Goal: Information Seeking & Learning: Learn about a topic

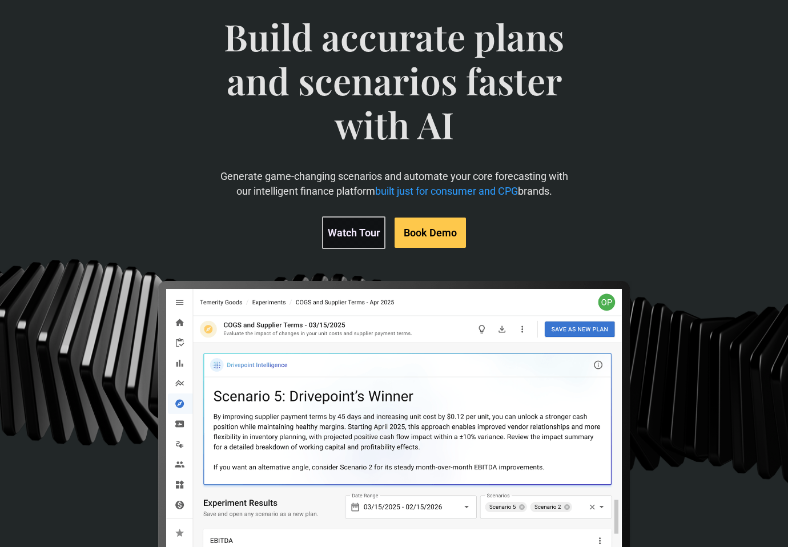
scroll to position [82, 0]
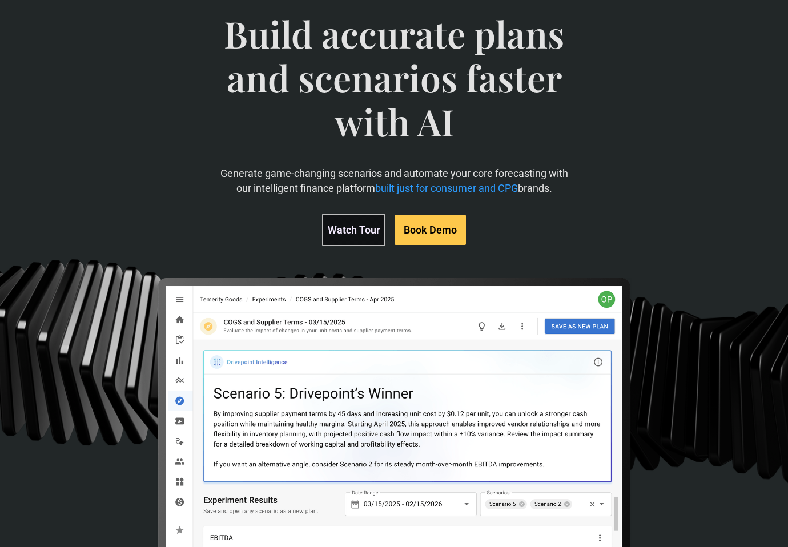
click at [338, 228] on link "Watch Tour" at bounding box center [353, 230] width 63 height 33
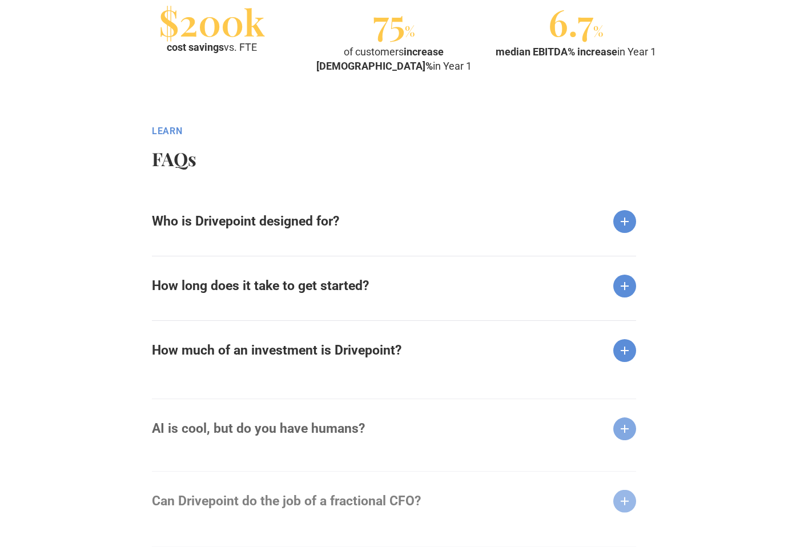
scroll to position [1374, 0]
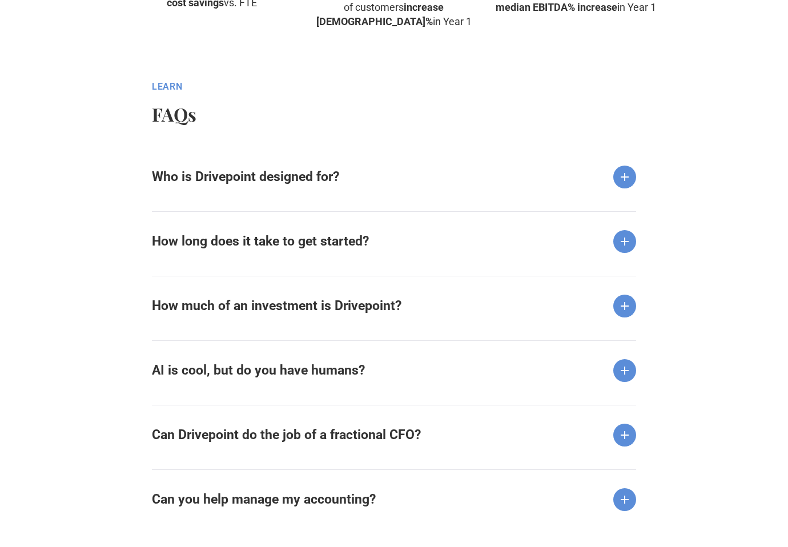
click at [346, 162] on div "Who is Drivepoint designed for?" at bounding box center [394, 167] width 484 height 41
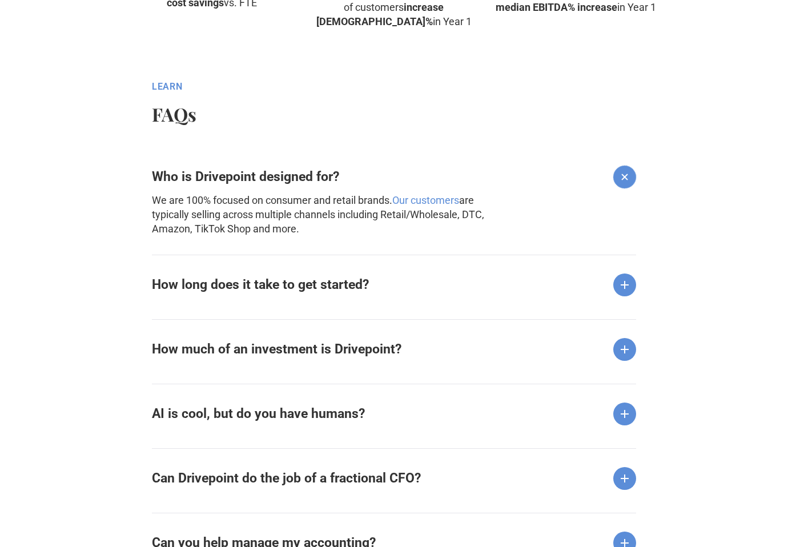
click at [346, 170] on div "Who is Drivepoint designed for?" at bounding box center [394, 167] width 484 height 41
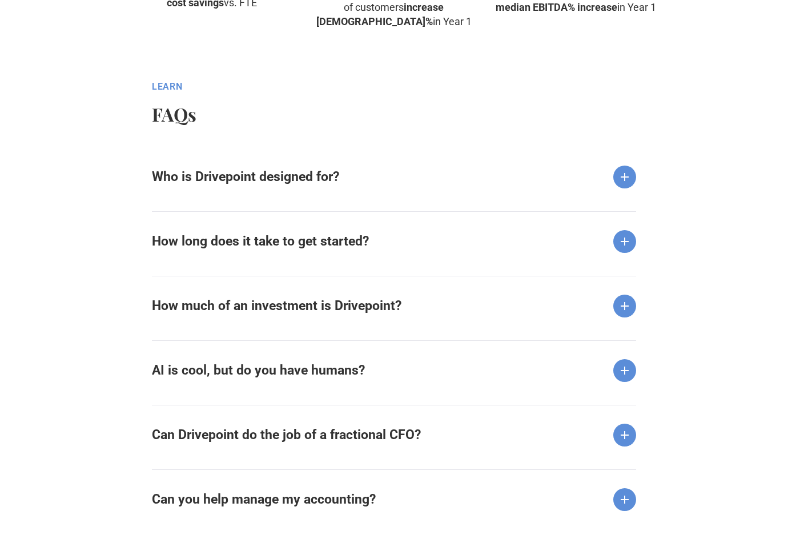
click at [354, 329] on div "Who is Drivepoint designed for? We are 100% focused on consumer and retail bran…" at bounding box center [394, 331] width 484 height 368
click at [352, 311] on strong "How much of an investment is Drivepoint?" at bounding box center [277, 305] width 250 height 15
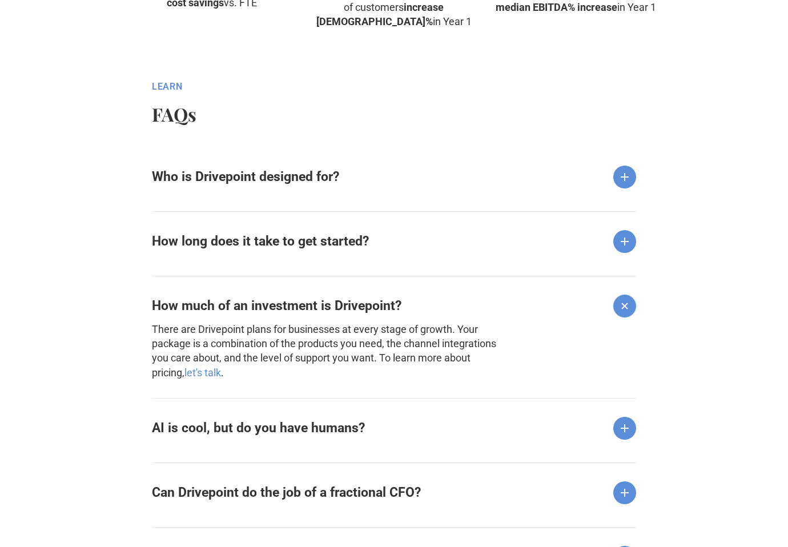
click at [352, 311] on strong "How much of an investment is Drivepoint?" at bounding box center [277, 305] width 250 height 15
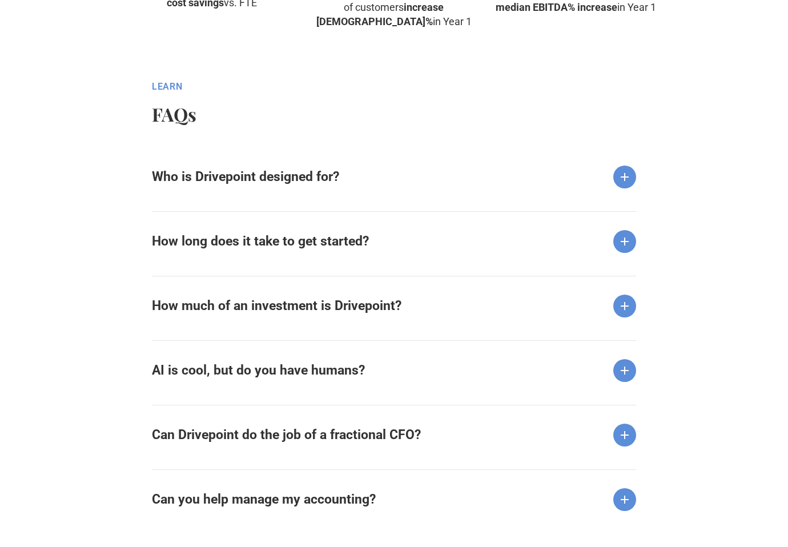
click at [332, 242] on strong "How long does it take to get started?" at bounding box center [260, 241] width 217 height 15
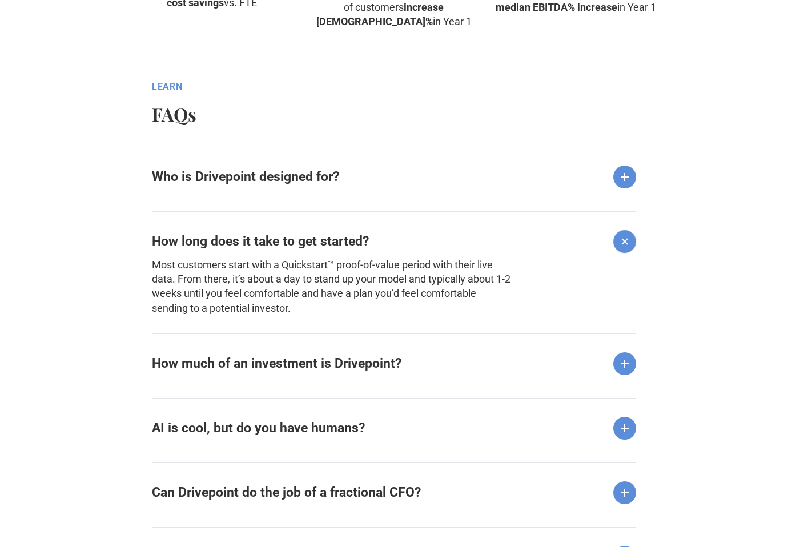
click at [332, 242] on strong "How long does it take to get started?" at bounding box center [260, 241] width 217 height 15
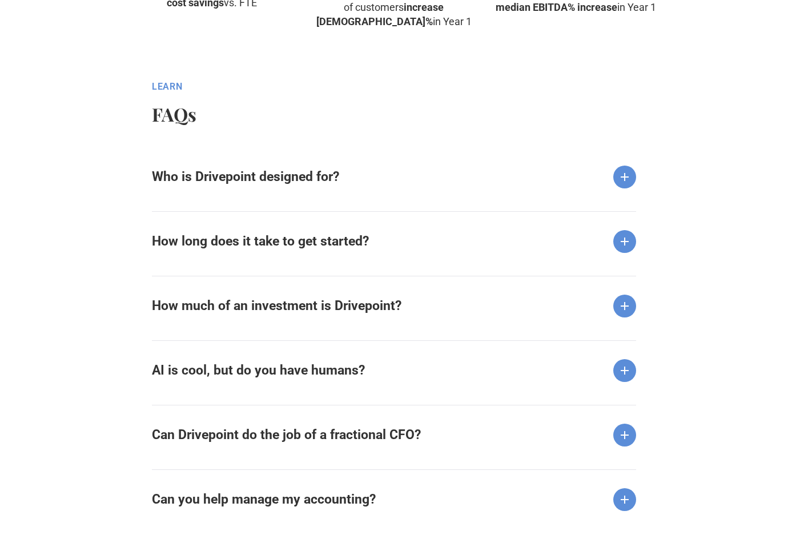
click at [358, 358] on div "AI is cool, but do you have humans?" at bounding box center [394, 361] width 484 height 42
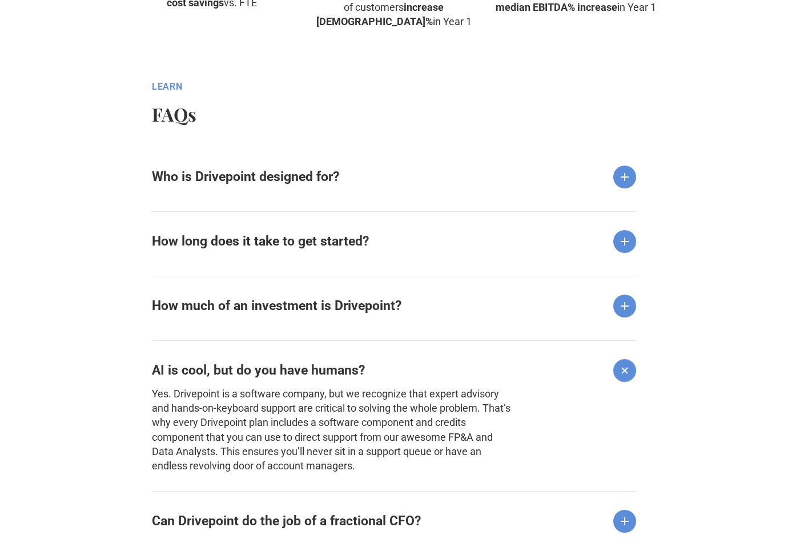
click at [358, 358] on div "AI is cool, but do you have humans?" at bounding box center [394, 361] width 484 height 42
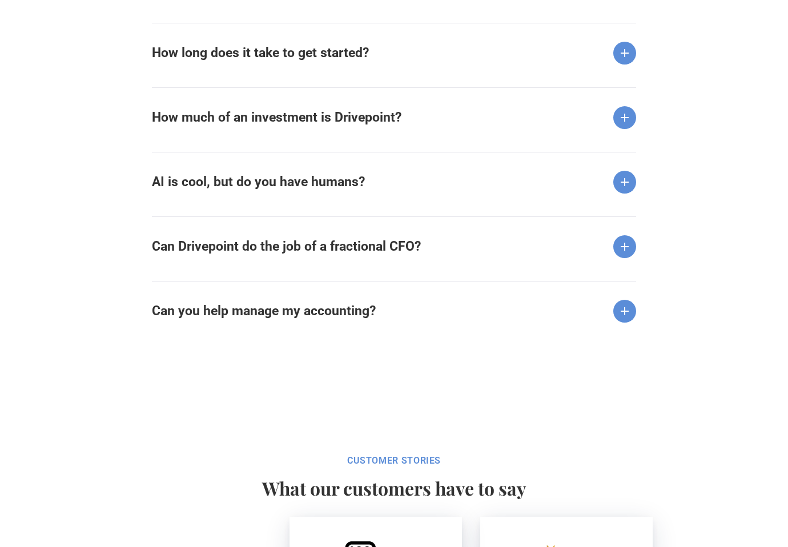
scroll to position [1563, 0]
click at [333, 262] on div "Many fractional CFOs are glorified accountants who have limited experience with…" at bounding box center [332, 260] width 361 height 5
click at [330, 247] on strong "Can Drivepoint do the job of a fractional CFO?" at bounding box center [286, 245] width 269 height 15
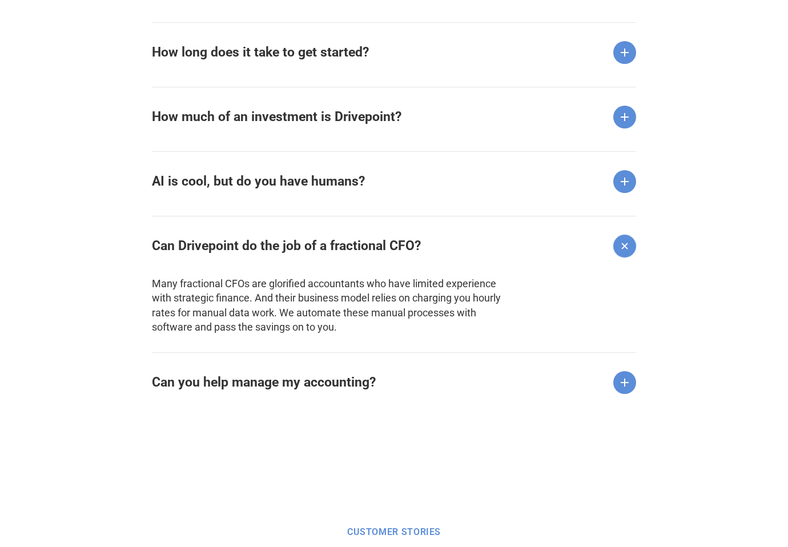
click at [329, 247] on strong "Can Drivepoint do the job of a fractional CFO?" at bounding box center [286, 245] width 269 height 15
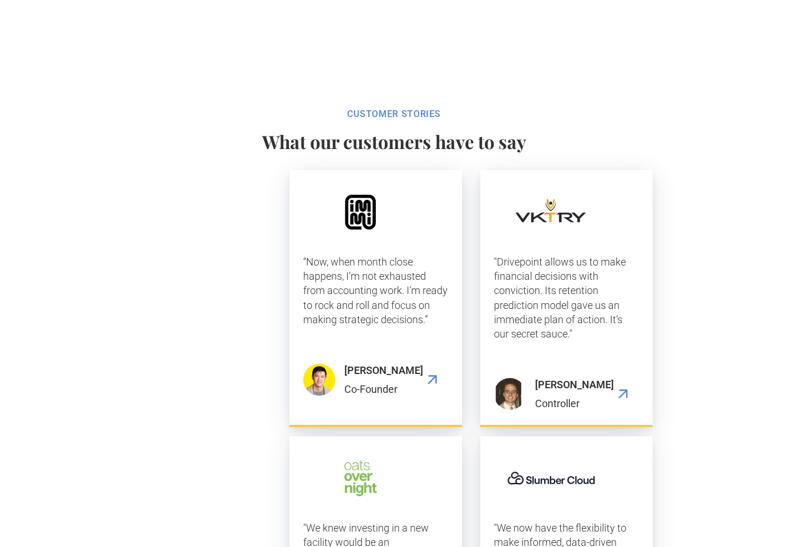
scroll to position [1946, 0]
